Goal: Book appointment/travel/reservation

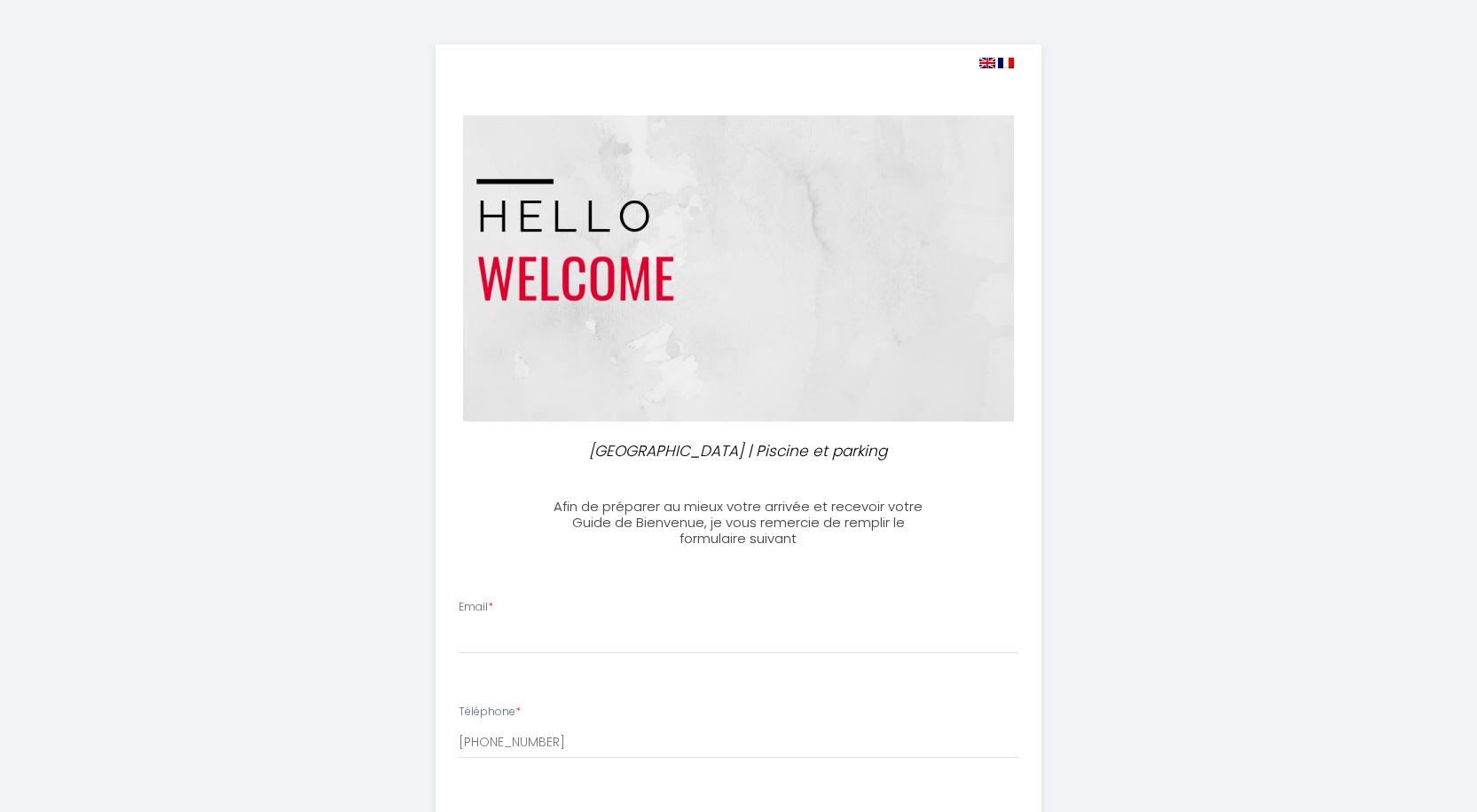
select select
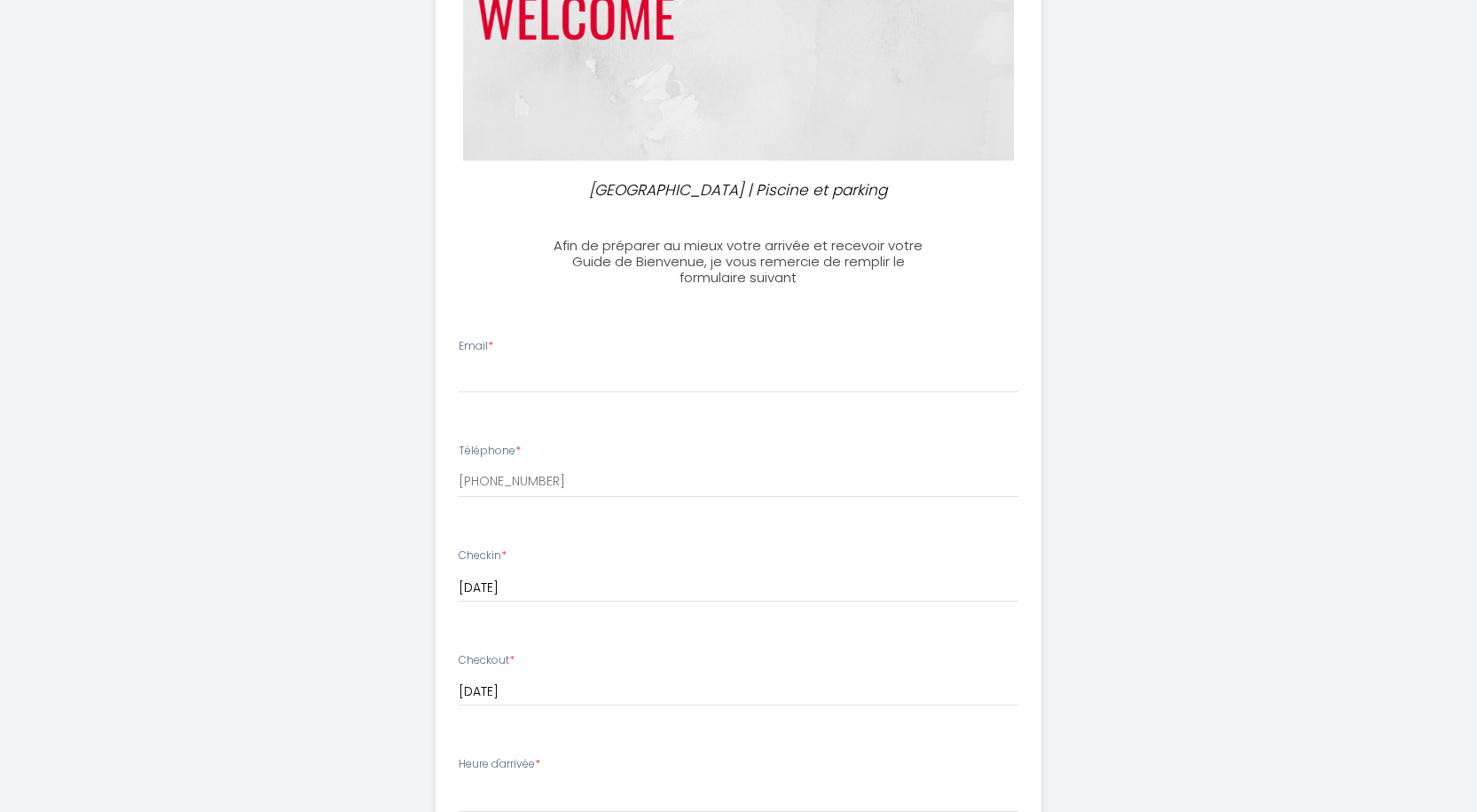
scroll to position [258, 0]
click at [538, 384] on input "Email *" at bounding box center [738, 379] width 560 height 32
type input "[EMAIL_ADDRESS][DOMAIN_NAME]"
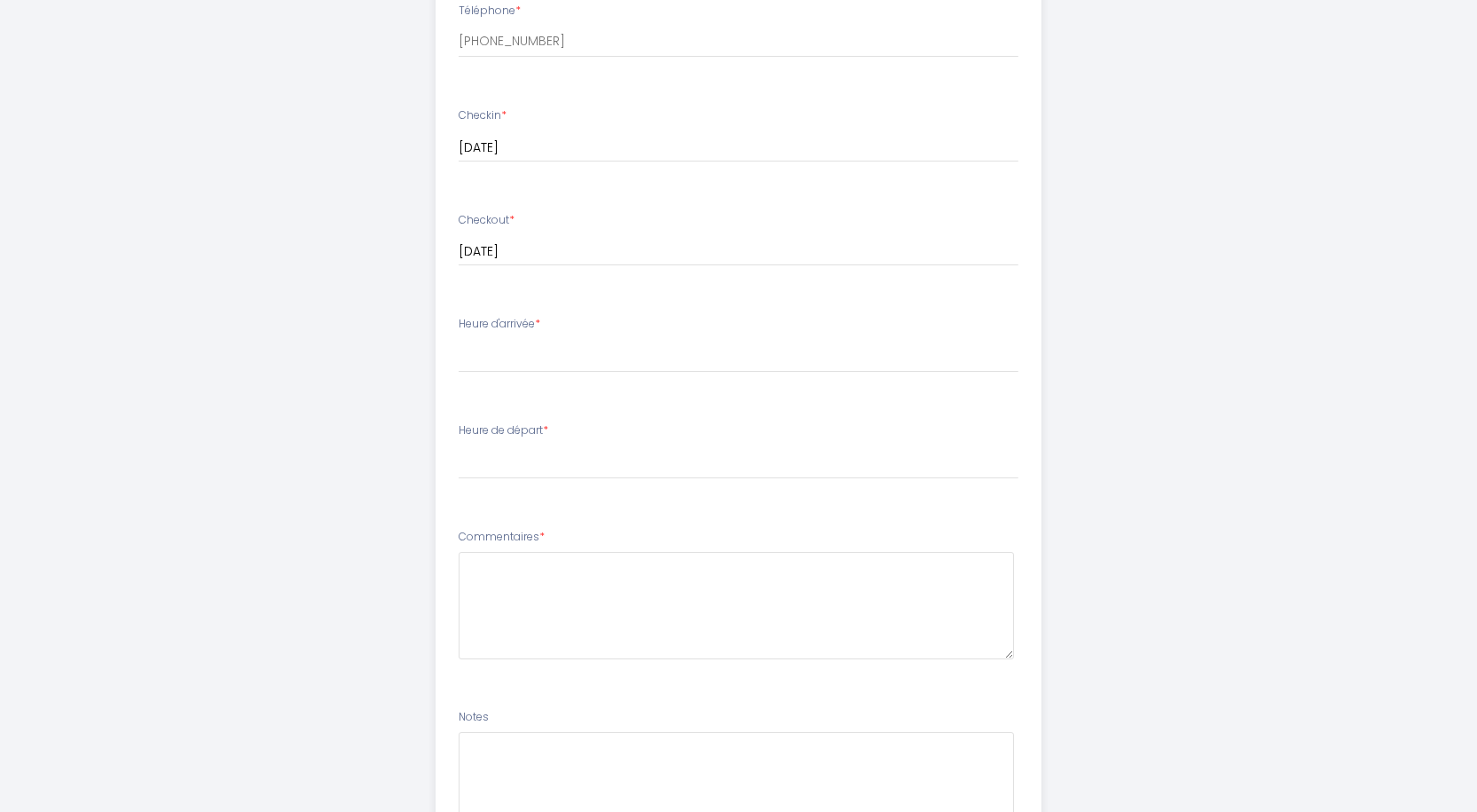
scroll to position [702, 0]
click at [529, 349] on select "14:00 14:30 15:00 15:30 16:00 16:30 17:00 17:30 18:00 18:30 19:00 19:30 20:00 2…" at bounding box center [738, 355] width 560 height 34
select select "17:00"
click at [458, 338] on select "14:00 14:30 15:00 15:30 16:00 16:30 17:00 17:30 18:00 18:30 19:00 19:30 20:00 2…" at bounding box center [738, 355] width 560 height 34
click at [549, 465] on select "00:00 00:30 01:00 01:30 02:00 02:30 03:00 03:30 04:00 04:30 05:00 05:30 06:00 0…" at bounding box center [738, 461] width 560 height 34
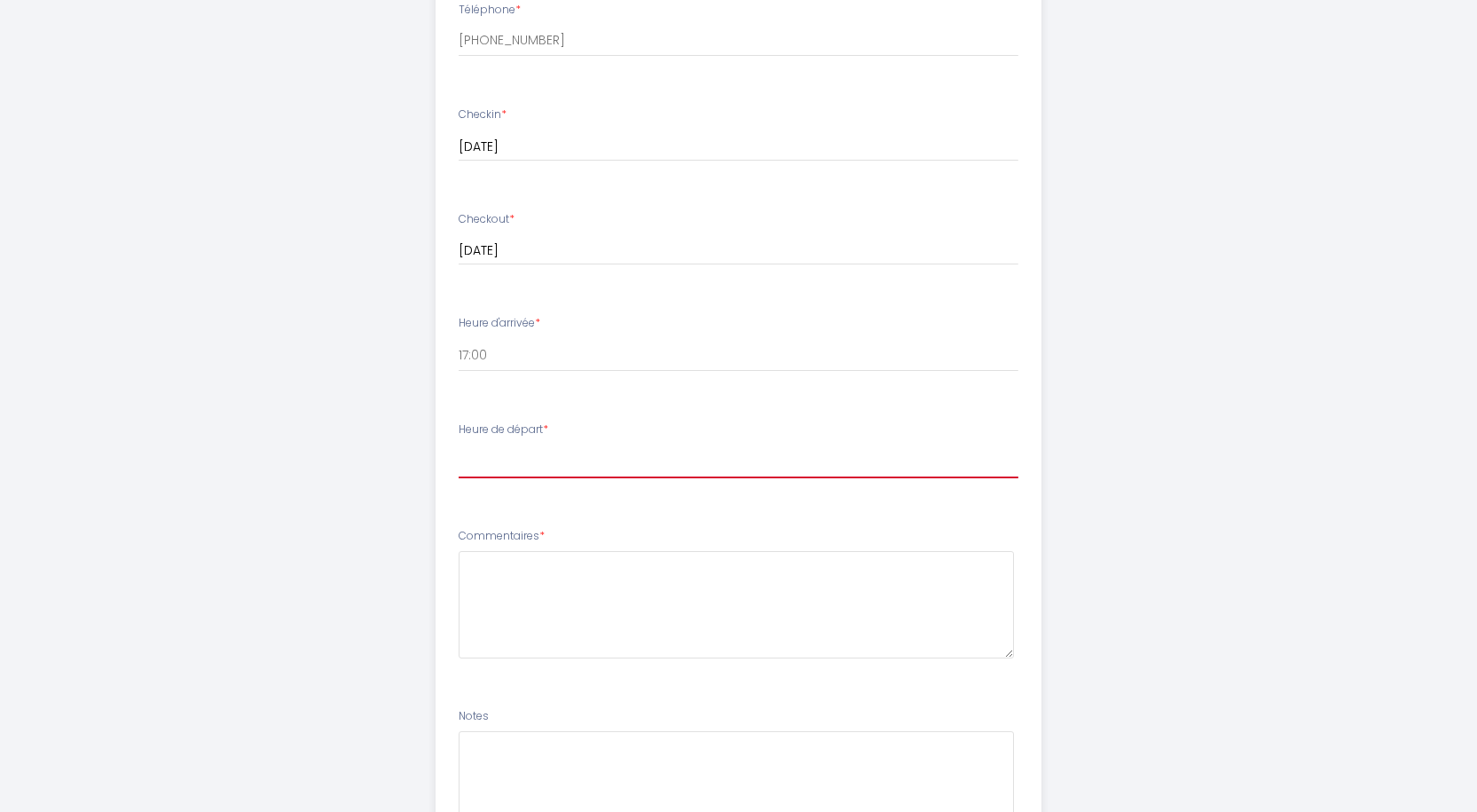
select select "10:00"
click at [458, 445] on select "00:00 00:30 01:00 01:30 02:00 02:30 03:00 03:30 04:00 04:30 05:00 05:30 06:00 0…" at bounding box center [738, 461] width 560 height 34
click at [608, 581] on textarea at bounding box center [736, 604] width 556 height 107
click at [639, 579] on textarea at bounding box center [736, 604] width 556 height 107
type textarea "o"
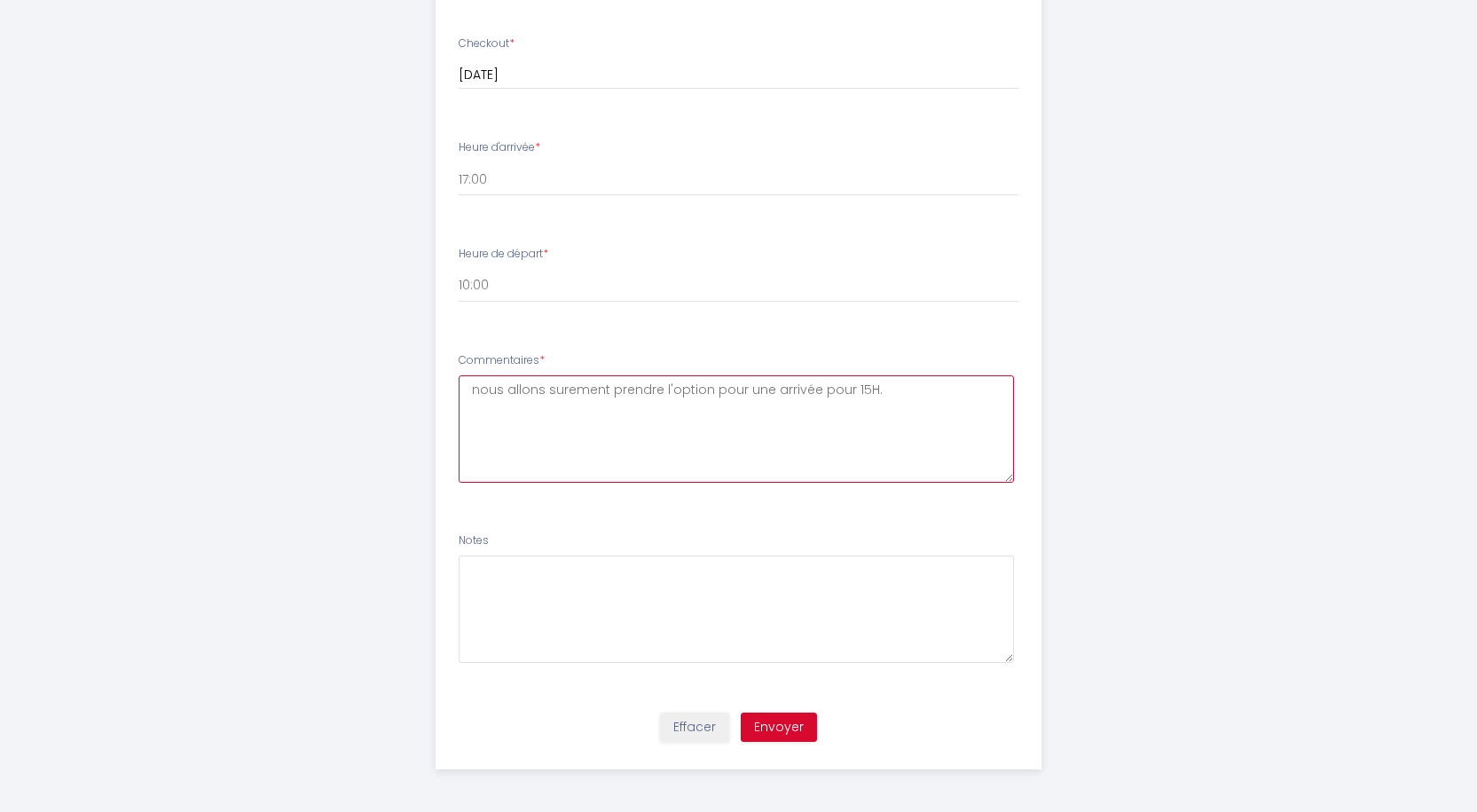
scroll to position [879, 0]
type textarea "nous allons surement prendre l'option pour une arrivée pour 15H."
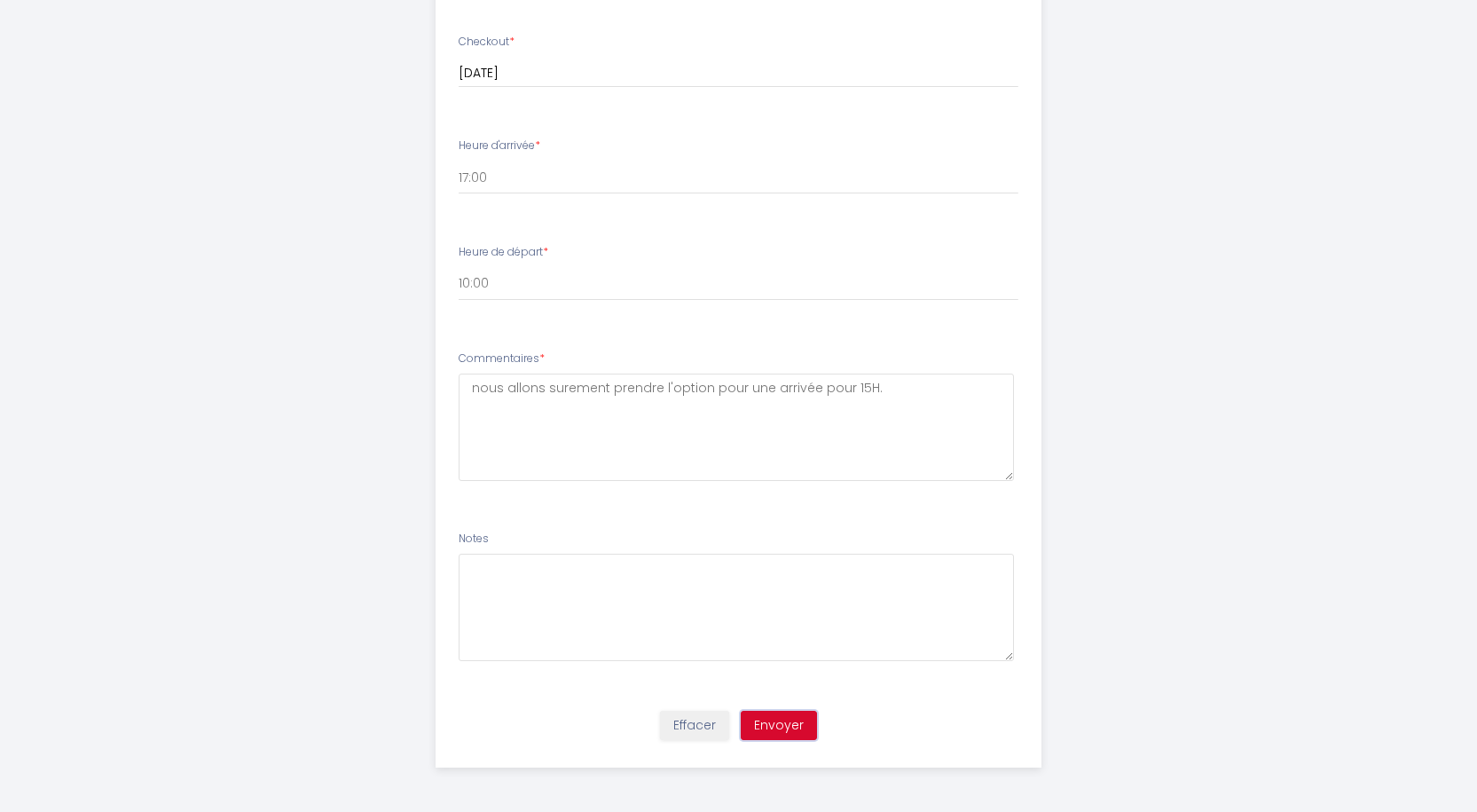
click at [795, 728] on button "Envoyer" at bounding box center [779, 725] width 76 height 30
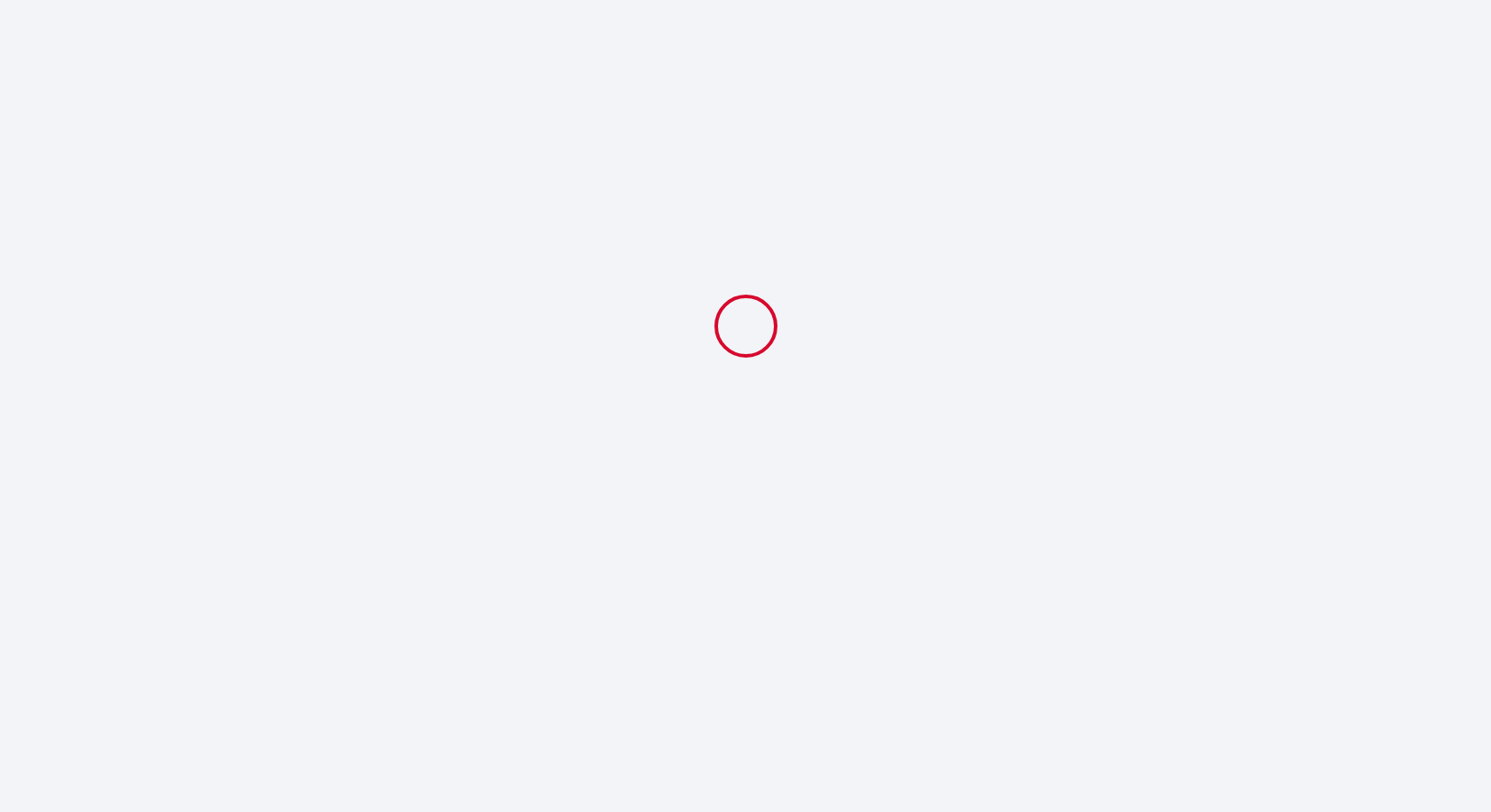
select select "17:00"
select select "10:00"
